Goal: Task Accomplishment & Management: Manage account settings

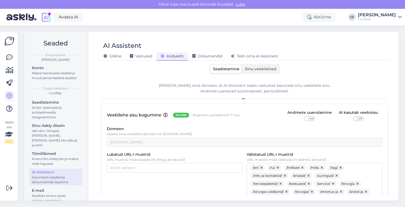
click at [342, 72] on div "Seadistamine Sinu veebilehed" at bounding box center [244, 69] width 286 height 10
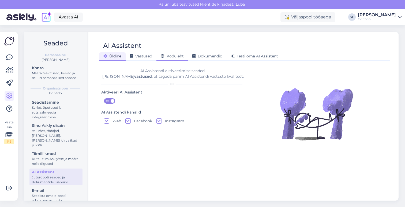
click at [172, 56] on span "Koduleht" at bounding box center [172, 56] width 23 height 5
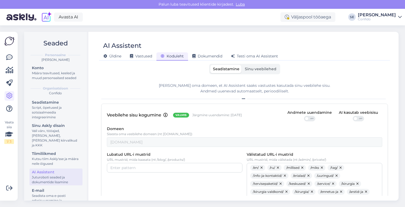
click at [260, 69] on span "Sinu veebilehed" at bounding box center [261, 69] width 32 height 5
click at [242, 65] on input "Sinu veebilehed" at bounding box center [242, 65] width 0 height 0
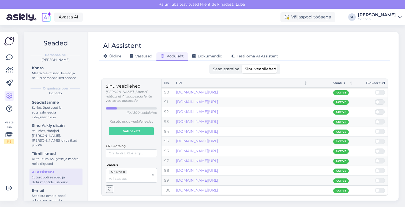
scroll to position [972, 0]
click at [133, 171] on div "Aktiivne" at bounding box center [129, 176] width 40 height 12
click at [127, 192] on span "Mitteaktiivne" at bounding box center [119, 192] width 21 height 5
click at [124, 170] on button "button" at bounding box center [124, 172] width 5 height 5
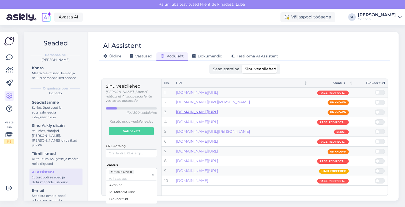
click at [191, 112] on link "[DOMAIN_NAME][URL]" at bounding box center [197, 112] width 42 height 5
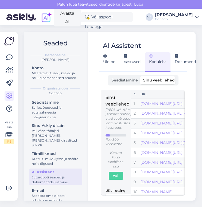
click at [99, 34] on div "AI Assistent [PERSON_NAME] Vastused Koduleht Dokumendid [PERSON_NAME] oma AI As…" at bounding box center [142, 116] width 105 height 169
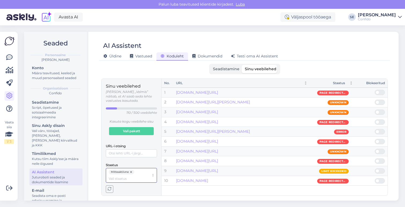
click at [138, 176] on input "Staatus" at bounding box center [129, 178] width 40 height 5
click at [120, 199] on span "Blokeeritud" at bounding box center [118, 199] width 19 height 5
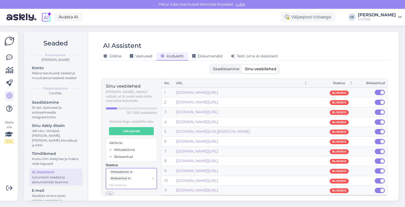
click at [120, 143] on span "Aktiivne" at bounding box center [115, 143] width 13 height 5
click at [96, 131] on div "AI Assistent [PERSON_NAME] Vastused Koduleht Dokumendid [PERSON_NAME] oma AI As…" at bounding box center [244, 116] width 308 height 169
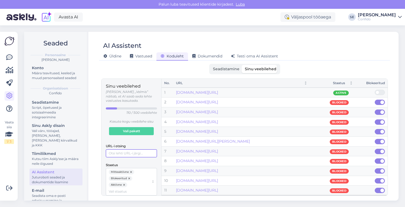
click at [116, 150] on input "URL-i otsing" at bounding box center [131, 154] width 51 height 8
type input "/personal_category"
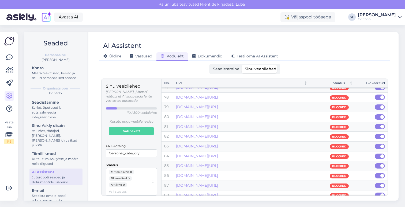
scroll to position [786, 0]
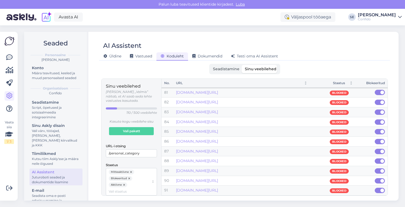
drag, startPoint x: 168, startPoint y: 91, endPoint x: 227, endPoint y: 160, distance: 90.5
click at [322, 70] on div "Seadistamine Sinu veebilehed" at bounding box center [244, 69] width 286 height 10
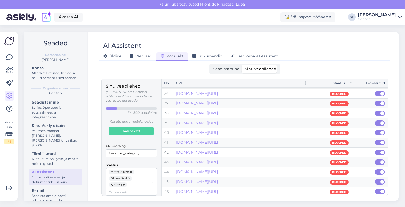
scroll to position [0, 0]
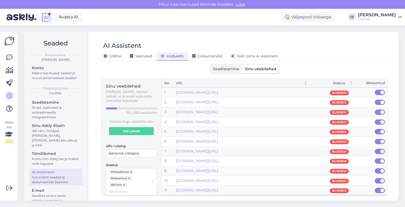
drag, startPoint x: 168, startPoint y: 93, endPoint x: 306, endPoint y: 117, distance: 139.7
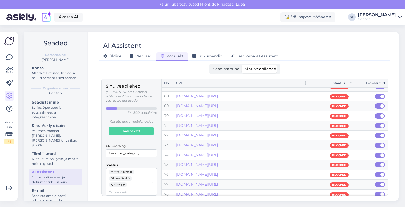
scroll to position [786, 0]
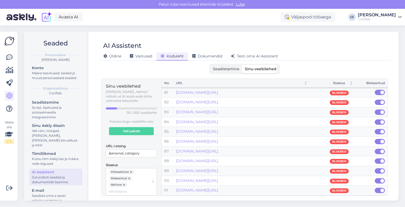
click at [306, 192] on div "[DOMAIN_NAME][URL]" at bounding box center [241, 191] width 131 height 6
copy tbody "[DOMAIN_NAME][URL] Blocked 2 [DOMAIN_NAME][URL] Blocked 3 [DOMAIN_NAME][URL] Bl…"
click at [176, 77] on div "Seadistamine Sinu veebilehed [PERSON_NAME] oma domeen, et AI Assistent saaks va…" at bounding box center [244, 130] width 286 height 132
click at [125, 183] on button "button" at bounding box center [124, 185] width 5 height 5
click at [146, 150] on input "/personal_category" at bounding box center [131, 154] width 51 height 8
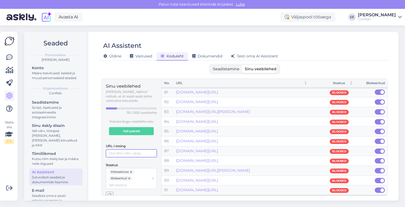
click at [129, 176] on button "button" at bounding box center [129, 178] width 5 height 5
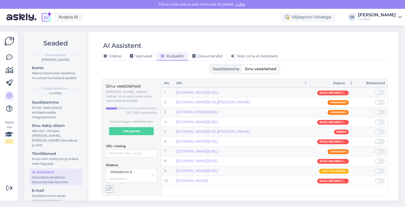
click at [344, 82] on div "Staatus" at bounding box center [329, 83] width 32 height 5
click at [343, 83] on div "Staatus" at bounding box center [329, 83] width 32 height 5
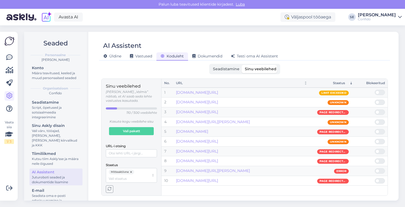
click at [186, 63] on div "AI Assistent [PERSON_NAME] Vastused Koduleht Dokumendid [PERSON_NAME] oma AI As…" at bounding box center [244, 116] width 308 height 169
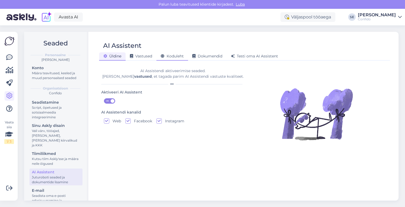
click at [182, 57] on span "Koduleht" at bounding box center [172, 56] width 23 height 5
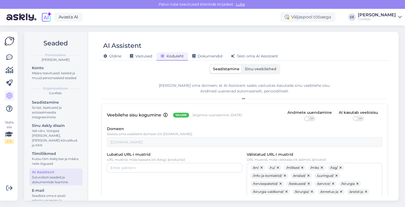
click at [257, 70] on span "Sinu veebilehed" at bounding box center [261, 69] width 32 height 5
click at [242, 65] on input "Sinu veebilehed" at bounding box center [242, 65] width 0 height 0
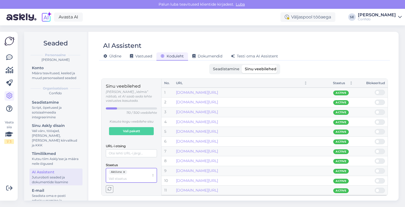
click at [137, 176] on input "Staatus" at bounding box center [129, 178] width 40 height 5
click at [129, 193] on span "Mitteaktiivne" at bounding box center [119, 192] width 21 height 5
click at [124, 170] on button "button" at bounding box center [124, 172] width 5 height 5
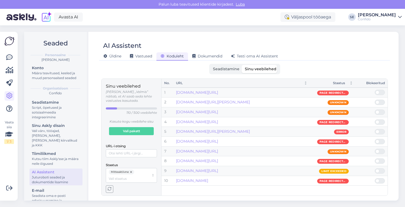
click at [313, 73] on div "Seadistamine Sinu veebilehed" at bounding box center [244, 69] width 286 height 10
click at [278, 138] on td "[DOMAIN_NAME][URL]" at bounding box center [241, 142] width 137 height 10
click at [380, 161] on span at bounding box center [382, 161] width 6 height 5
click at [374, 159] on input "checkbox" at bounding box center [374, 159] width 0 height 0
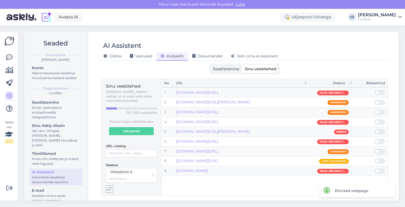
click at [378, 141] on span at bounding box center [377, 142] width 4 height 4
click at [374, 139] on input "checkbox" at bounding box center [374, 139] width 0 height 0
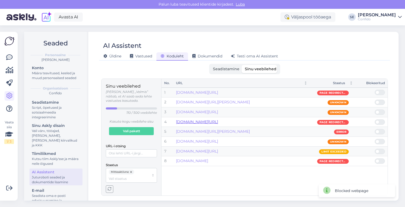
click at [218, 122] on link "[DOMAIN_NAME][URL]" at bounding box center [197, 122] width 42 height 5
click at [379, 121] on span at bounding box center [382, 122] width 6 height 5
click at [374, 120] on input "checkbox" at bounding box center [374, 120] width 0 height 0
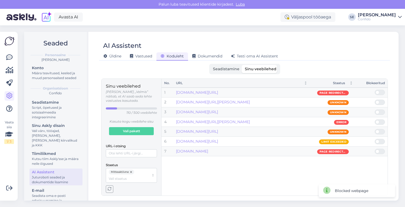
click at [378, 103] on span at bounding box center [377, 103] width 4 height 4
click at [374, 100] on input "checkbox" at bounding box center [374, 100] width 0 height 0
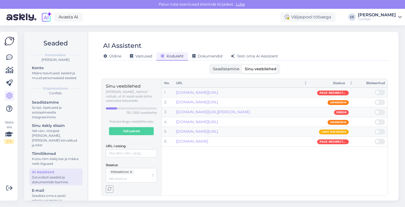
click at [233, 69] on span "Seadistamine" at bounding box center [226, 69] width 26 height 5
click at [210, 65] on input "Seadistamine" at bounding box center [210, 65] width 0 height 0
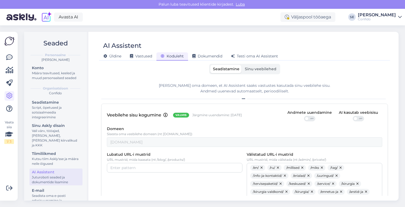
click at [257, 67] on span "Sinu veebilehed" at bounding box center [261, 69] width 32 height 5
click at [242, 65] on input "Sinu veebilehed" at bounding box center [242, 65] width 0 height 0
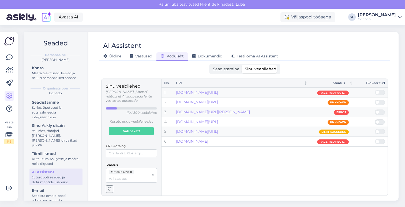
click at [111, 189] on icon "button" at bounding box center [110, 190] width 4 height 4
click at [102, 71] on div "Seadistamine Sinu veebilehed" at bounding box center [244, 69] width 286 height 10
click at [96, 68] on div "AI Assistent [PERSON_NAME] Vastused Koduleht Dokumendid [PERSON_NAME] oma AI As…" at bounding box center [244, 116] width 308 height 169
click at [108, 55] on span "Üldine" at bounding box center [112, 56] width 18 height 5
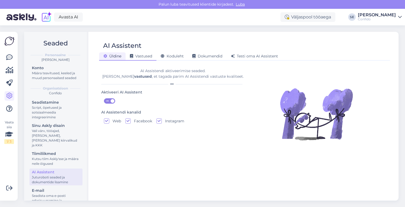
click at [142, 55] on span "Vastused" at bounding box center [141, 56] width 22 height 5
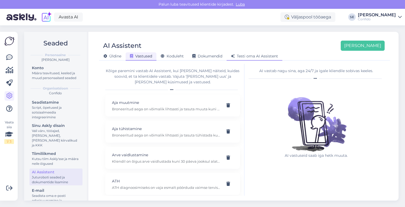
click at [252, 53] on div "Testi oma AI Assistent" at bounding box center [254, 56] width 56 height 8
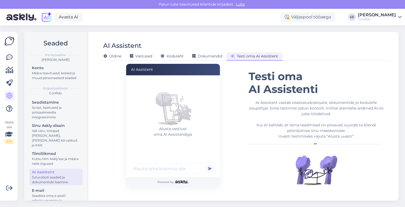
click at [236, 30] on div "Seaded Personaalne Sandre Elland Konto Määra teavitused, keeled ja muud persona…" at bounding box center [213, 116] width 384 height 182
